Goal: Information Seeking & Learning: Learn about a topic

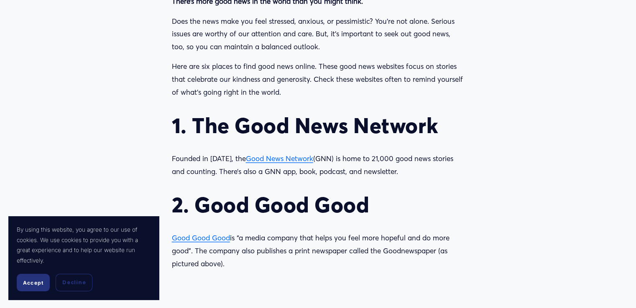
scroll to position [752, 0]
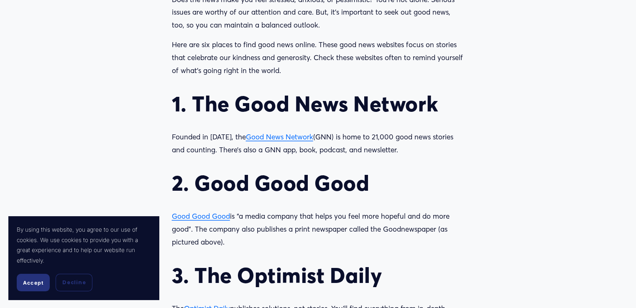
click at [196, 217] on span "Good Good Good" at bounding box center [201, 216] width 58 height 9
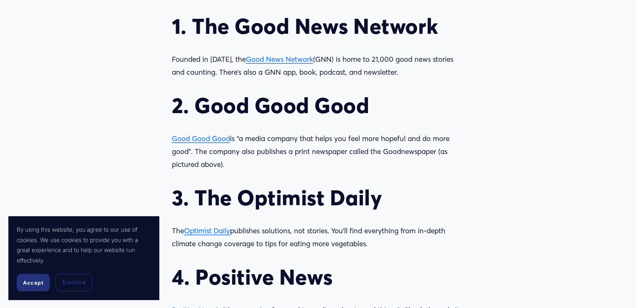
scroll to position [878, 0]
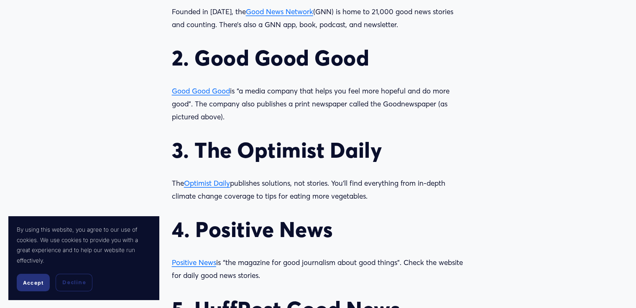
click at [209, 184] on span "Optimist Daily" at bounding box center [207, 183] width 46 height 9
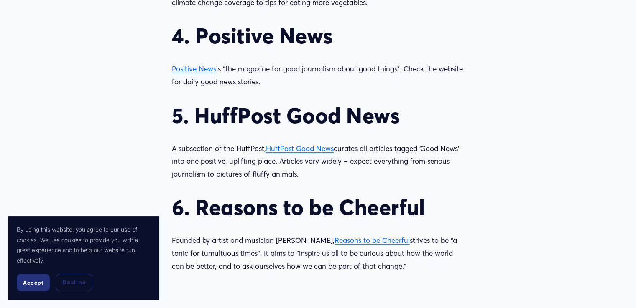
scroll to position [1087, 0]
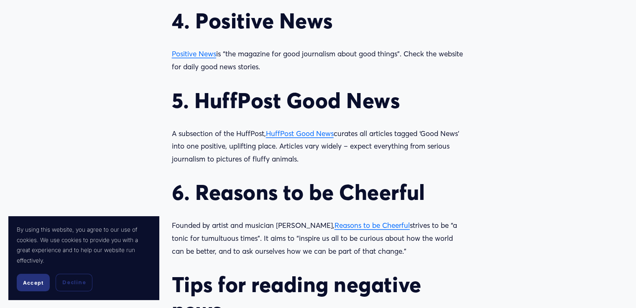
click at [337, 228] on span "Reasons to be Cheerful" at bounding box center [371, 225] width 75 height 9
